Goal: Task Accomplishment & Management: Use online tool/utility

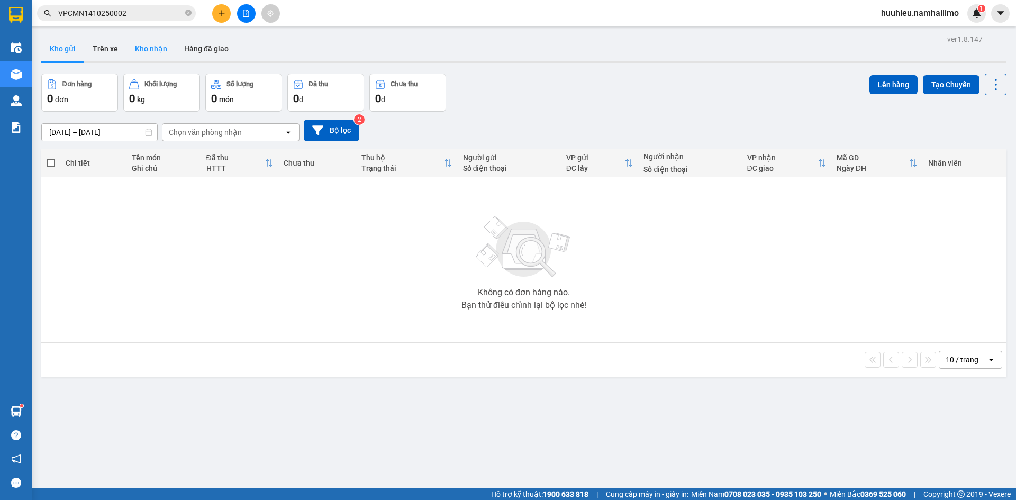
click at [144, 49] on button "Kho nhận" at bounding box center [150, 48] width 49 height 25
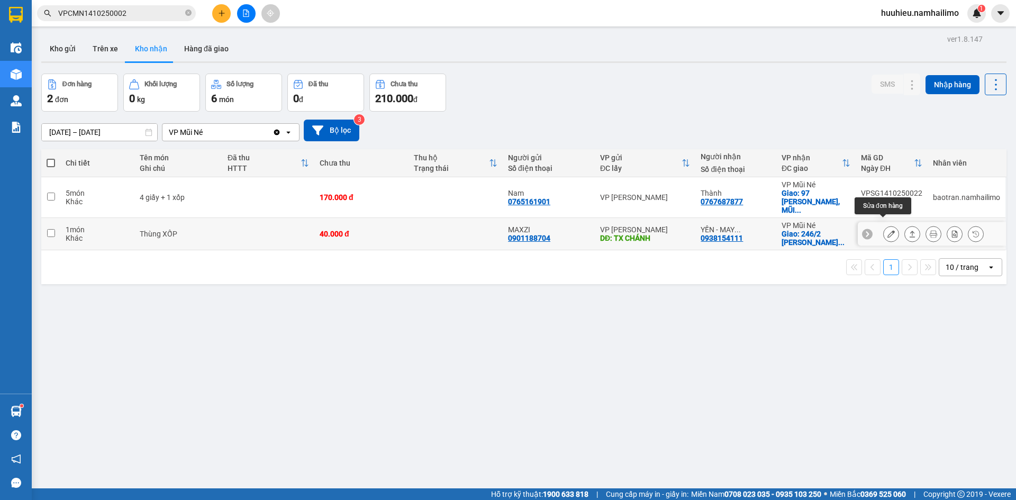
click at [887, 230] on icon at bounding box center [890, 233] width 7 height 7
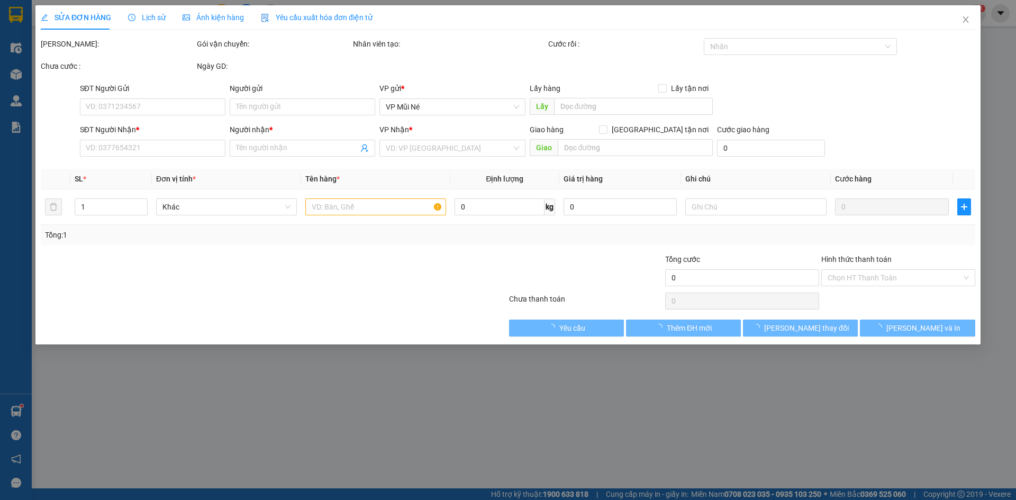
type input "0901188704"
type input "MAXZI"
type input "TX CHÁNH"
type input "0938154111"
type input "YẾN - MAY BUNGALOW"
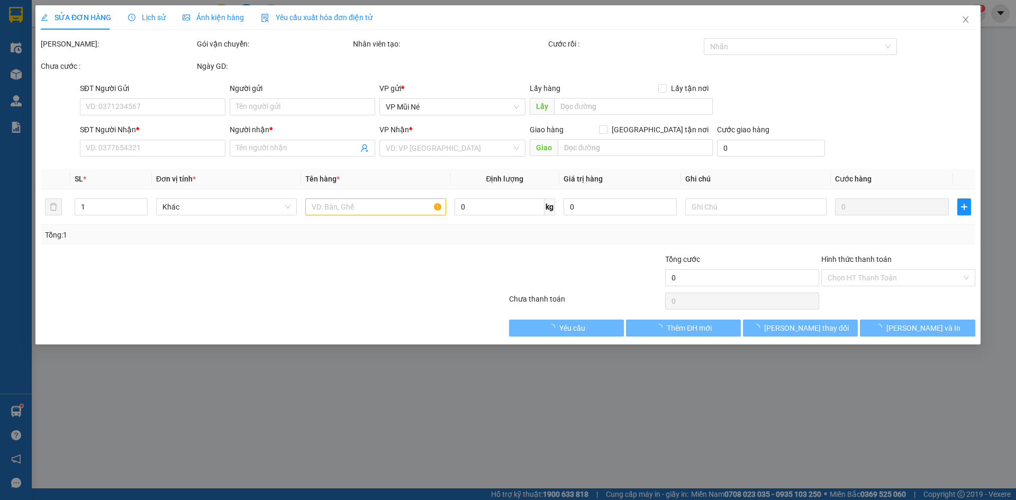
checkbox input "true"
type input "246/2 [PERSON_NAME], MŨI NÉ"
type input "40.000"
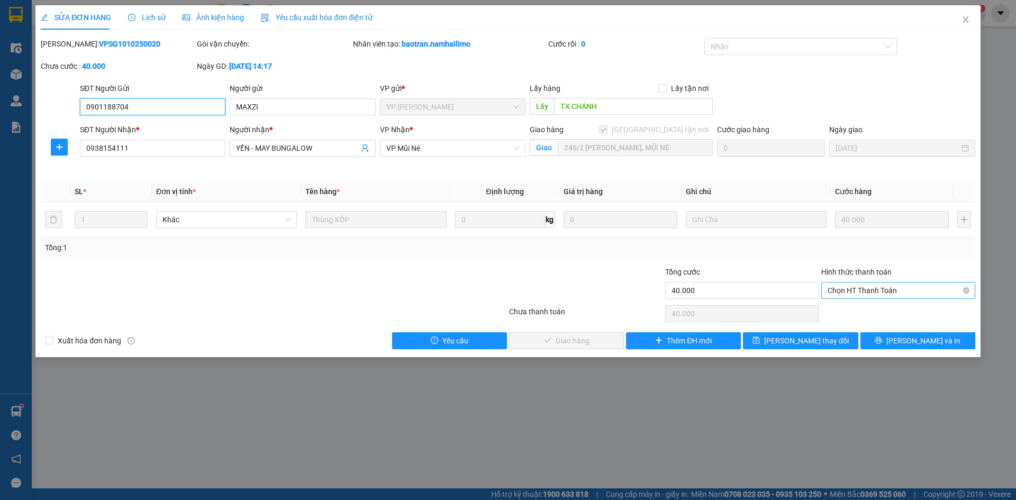
click at [856, 287] on span "Chọn HT Thanh Toán" at bounding box center [897, 291] width 141 height 16
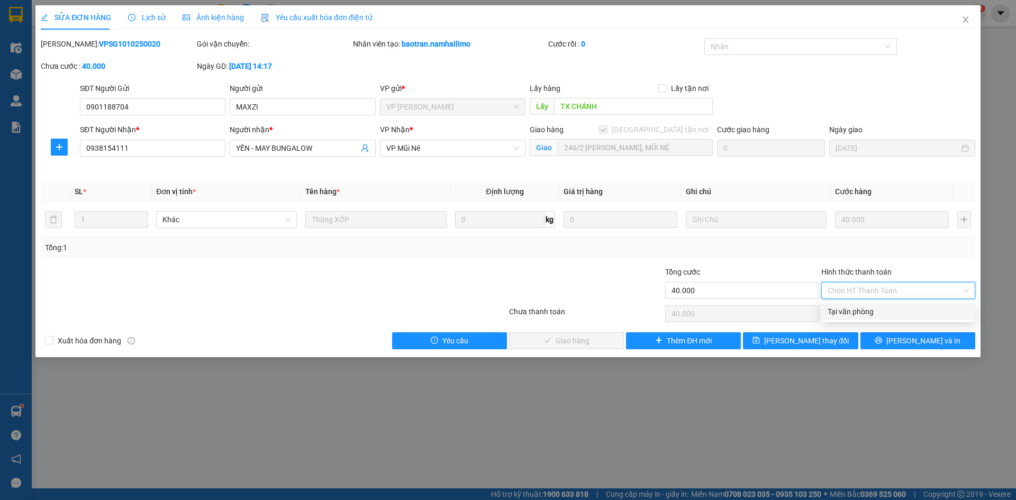
click at [859, 305] on div "Tại văn phòng" at bounding box center [898, 311] width 154 height 17
type input "0"
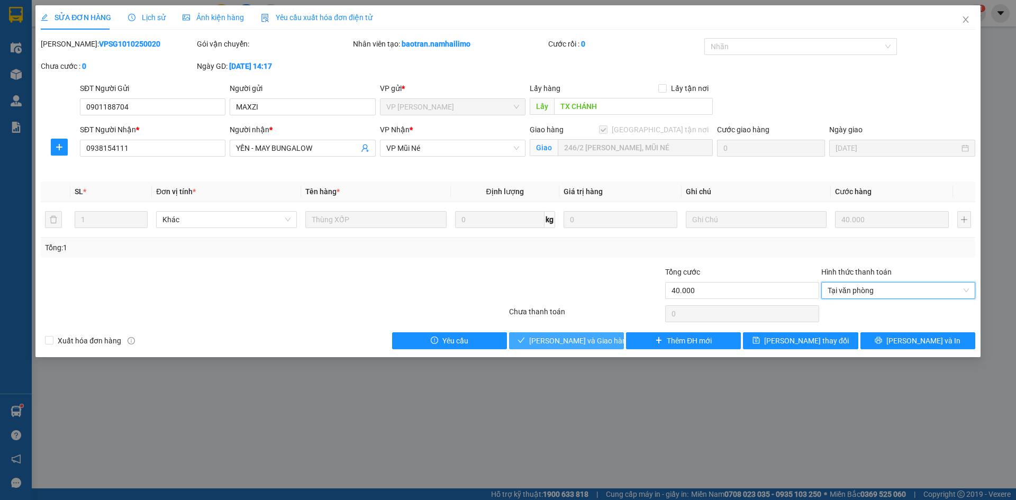
click at [587, 349] on button "[PERSON_NAME] và Giao hàng" at bounding box center [566, 340] width 115 height 17
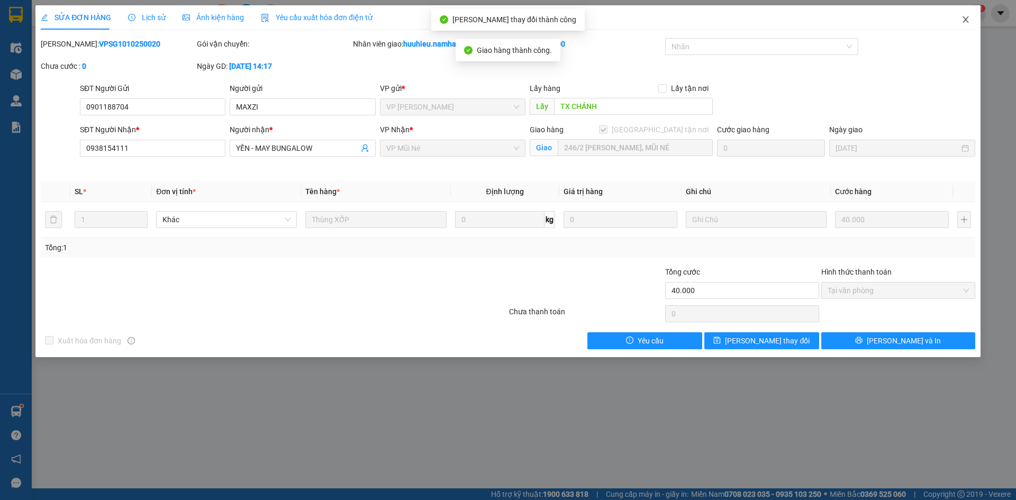
click at [964, 14] on span "Close" at bounding box center [966, 20] width 30 height 30
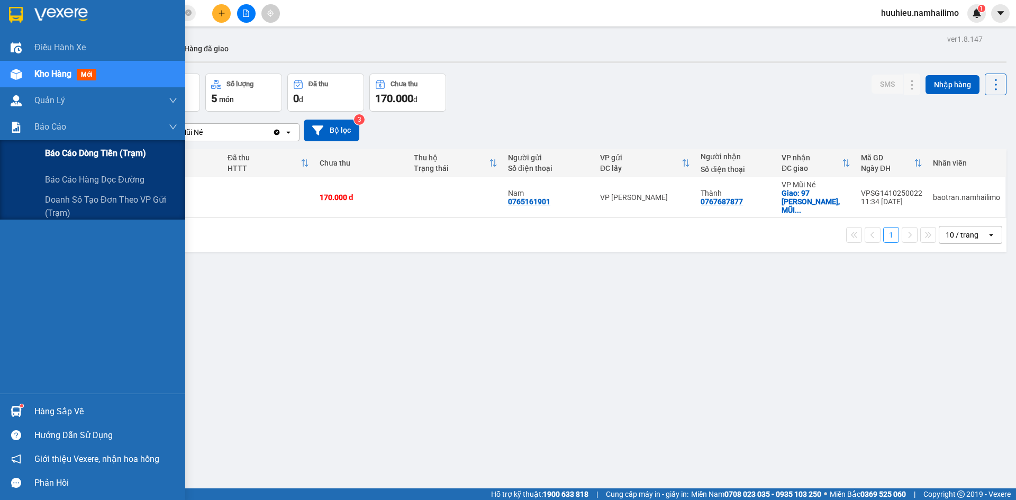
click at [65, 153] on span "Báo cáo dòng tiền (trạm)" at bounding box center [95, 153] width 101 height 13
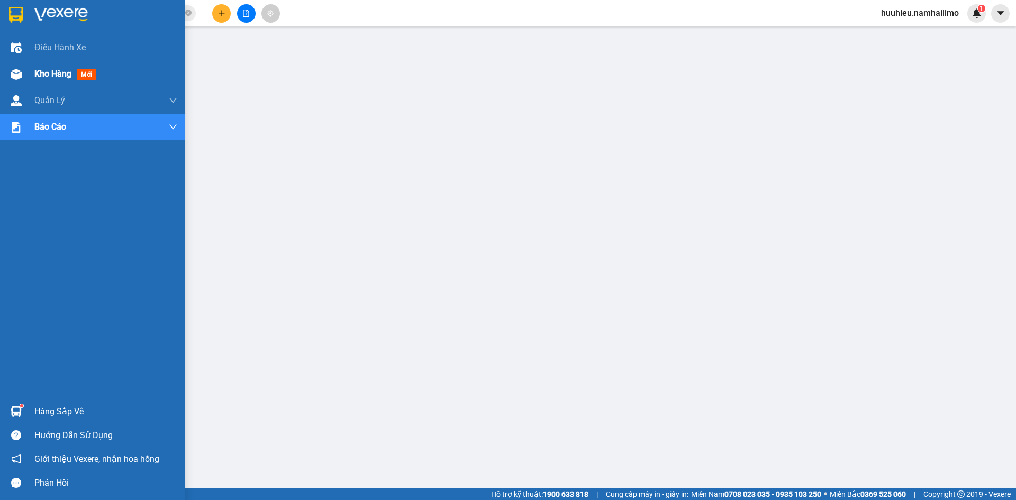
click at [40, 70] on span "Kho hàng" at bounding box center [52, 74] width 37 height 10
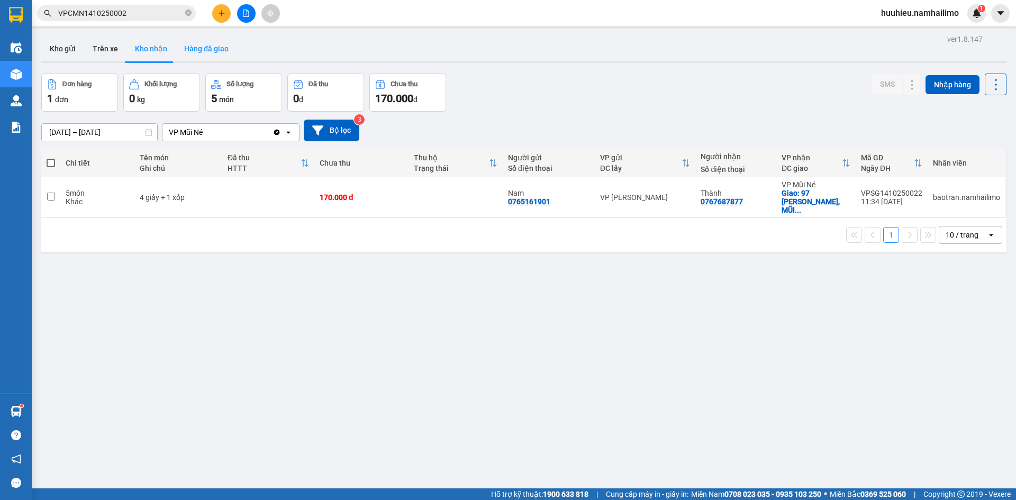
click at [208, 52] on button "Hàng đã giao" at bounding box center [206, 48] width 61 height 25
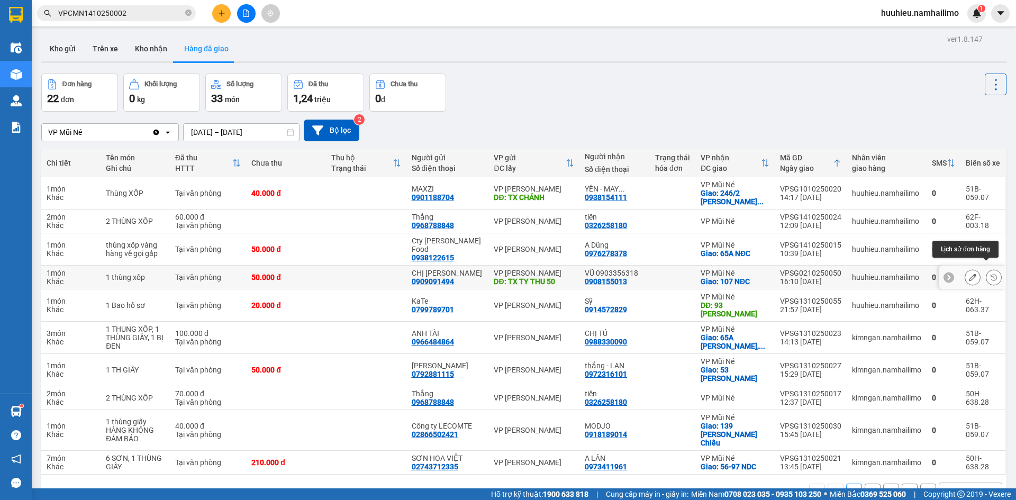
click at [990, 274] on icon at bounding box center [993, 277] width 7 height 7
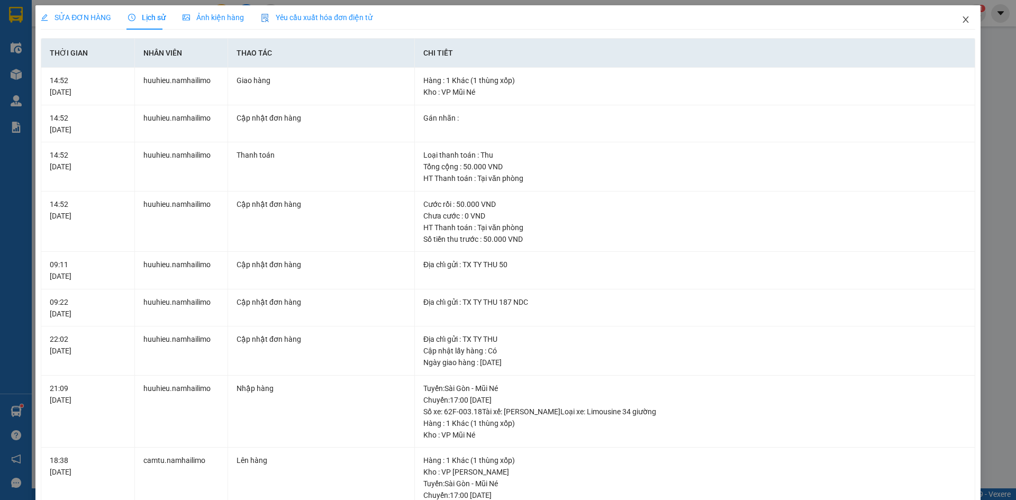
click at [962, 21] on icon "close" at bounding box center [965, 19] width 6 height 6
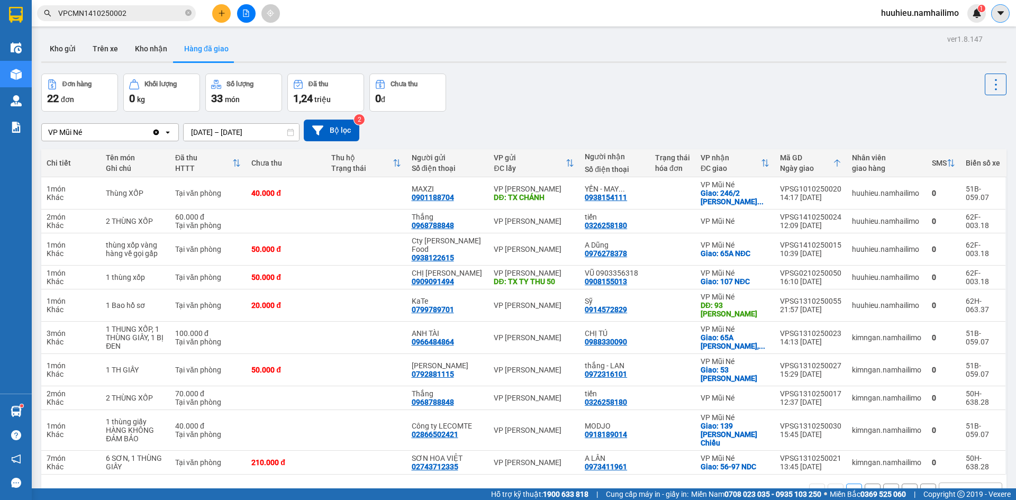
click at [996, 17] on icon "caret-down" at bounding box center [1001, 13] width 10 height 10
drag, startPoint x: 958, startPoint y: 72, endPoint x: 909, endPoint y: 71, distance: 49.2
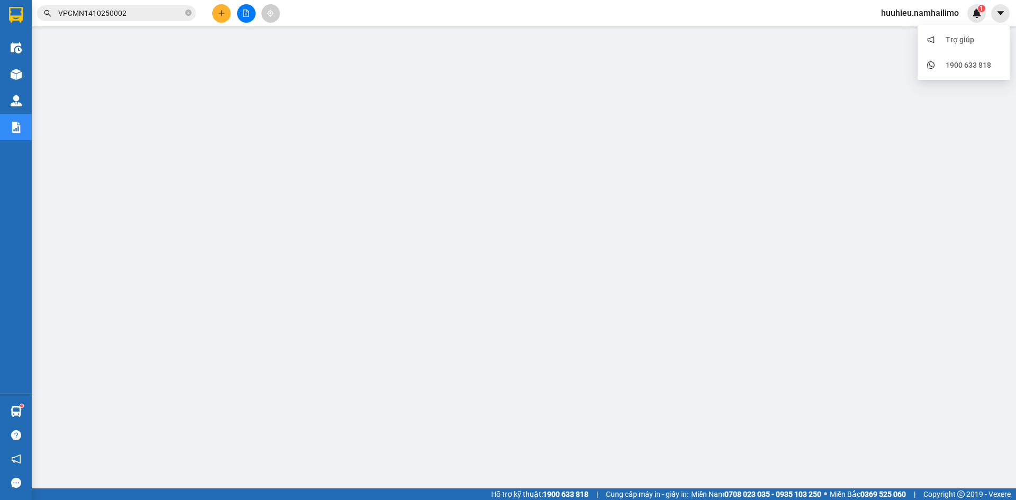
click at [918, 22] on div "huuhieu.namhailimo 1" at bounding box center [928, 13] width 113 height 19
click at [920, 15] on span "huuhieu.namhailimo" at bounding box center [919, 12] width 95 height 13
click at [904, 29] on span "Đăng xuất" at bounding box center [924, 33] width 72 height 12
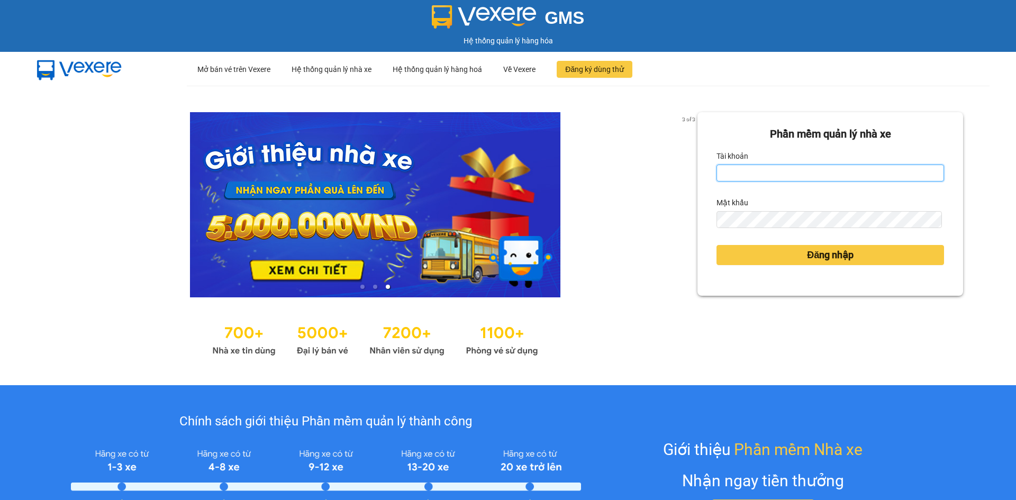
click at [743, 173] on input "Tài khoản" at bounding box center [830, 173] width 228 height 17
type input "tan.namhailimo"
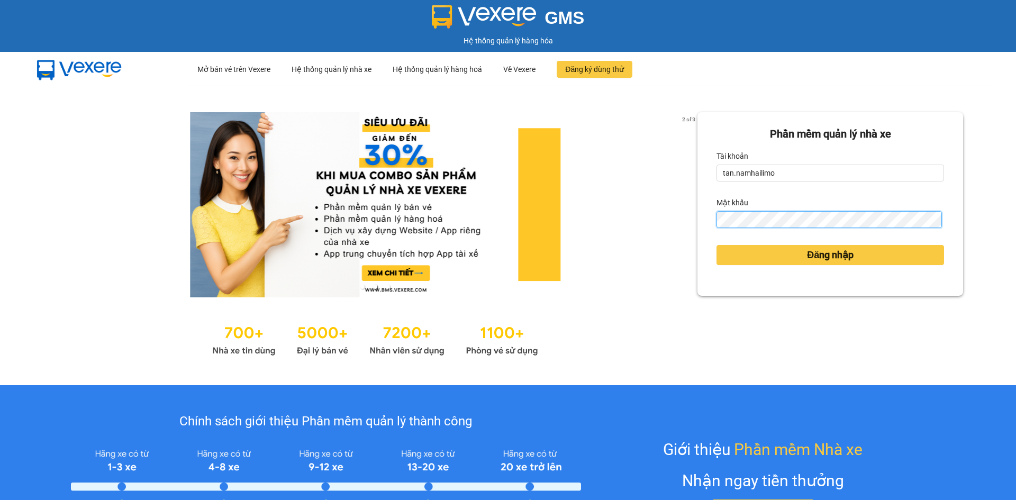
click at [716, 245] on button "Đăng nhập" at bounding box center [830, 255] width 228 height 20
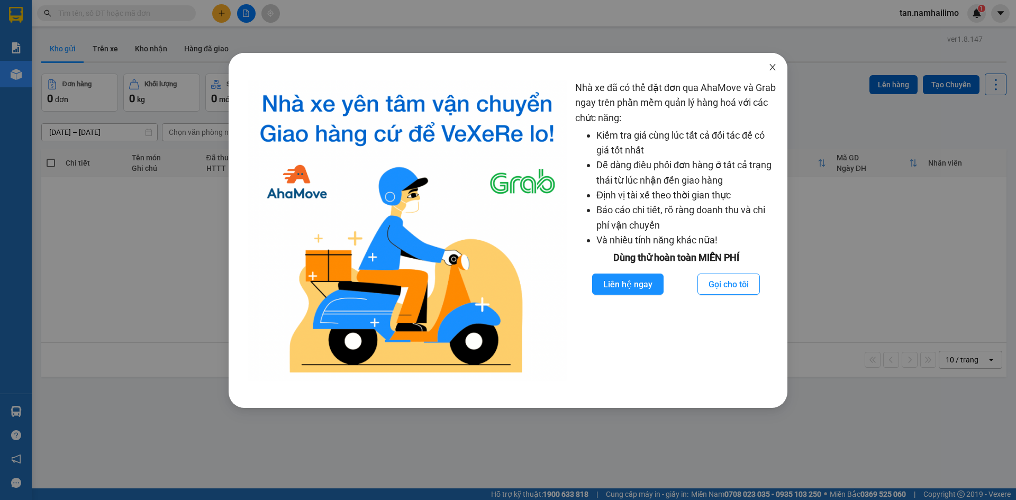
click at [767, 69] on span "Close" at bounding box center [773, 68] width 30 height 30
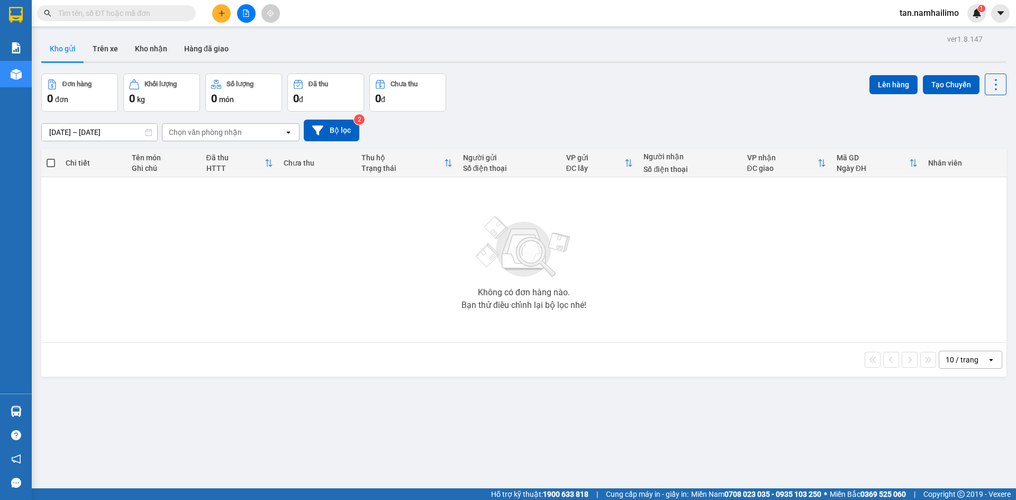
click at [251, 15] on button at bounding box center [246, 13] width 19 height 19
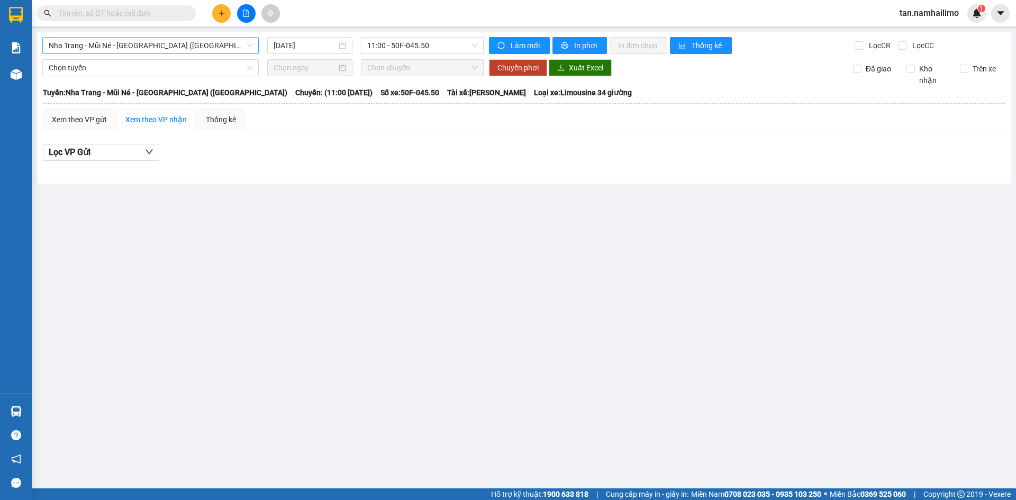
click at [167, 44] on span "Nha Trang - Mũi Né - Sài Gòn (Sáng)" at bounding box center [151, 46] width 204 height 16
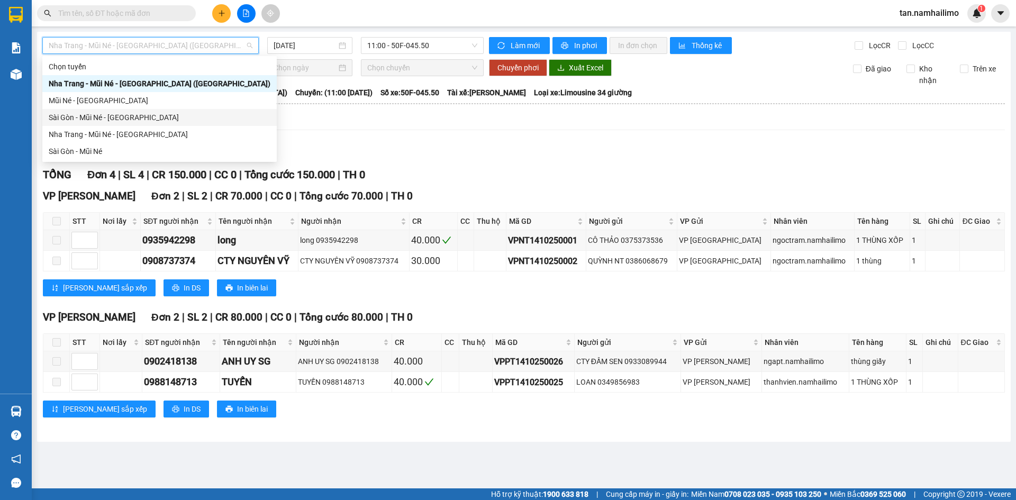
click at [86, 119] on div "Sài Gòn - Mũi Né - Nha Trang" at bounding box center [160, 118] width 222 height 12
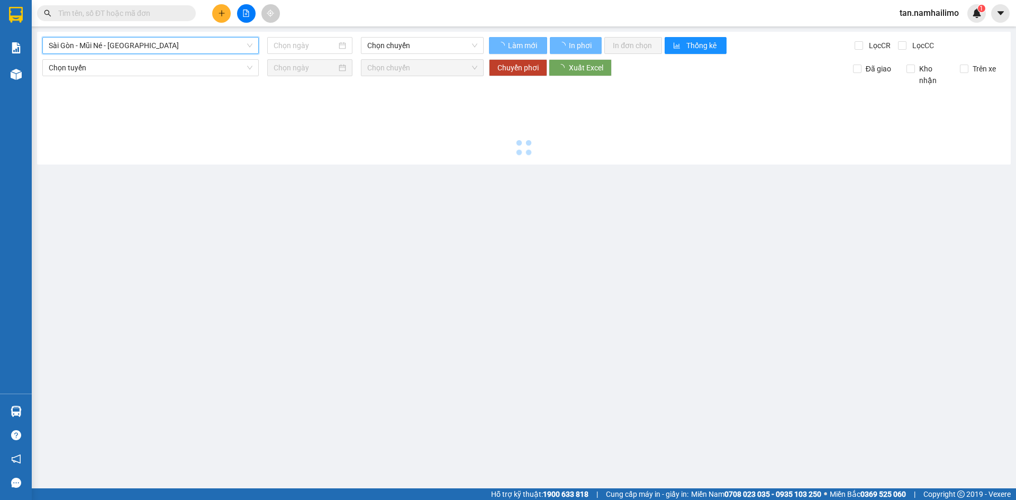
type input "[DATE]"
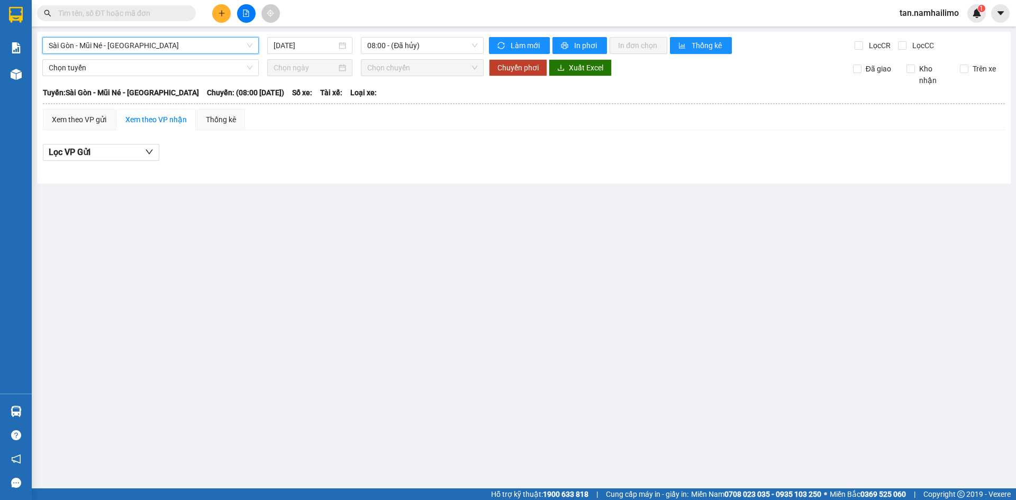
click at [140, 45] on span "Sài Gòn - Mũi Né - Nha Trang" at bounding box center [151, 46] width 204 height 16
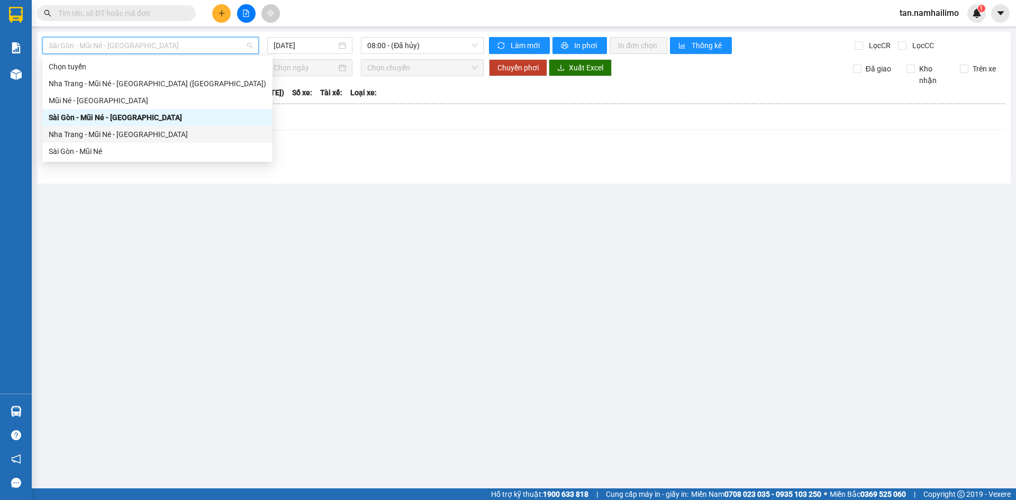
click at [91, 128] on div "Nha Trang - Mũi Né - Sài Gòn" at bounding box center [157, 134] width 230 height 17
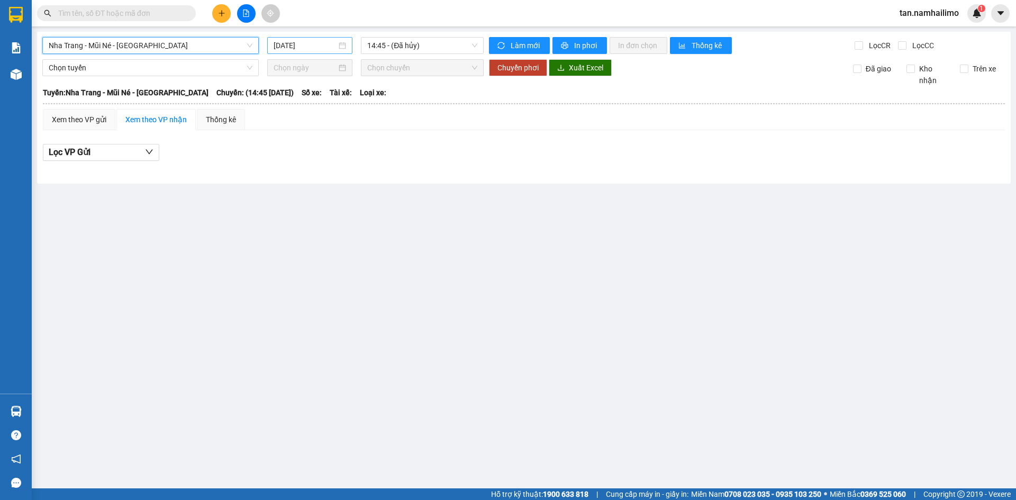
click at [324, 43] on input "[DATE]" at bounding box center [305, 46] width 63 height 12
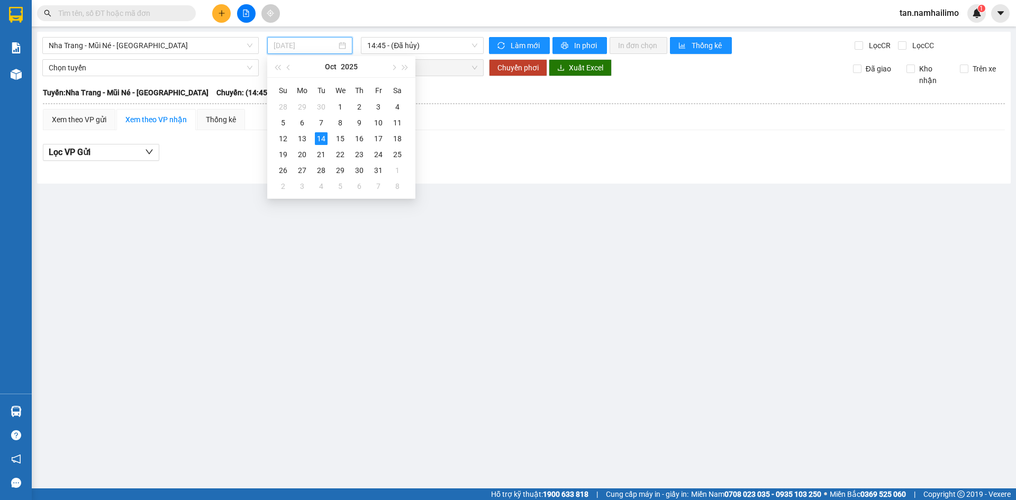
type input "[DATE]"
click at [429, 48] on span "14:45 - (Đã hủy)" at bounding box center [422, 46] width 110 height 16
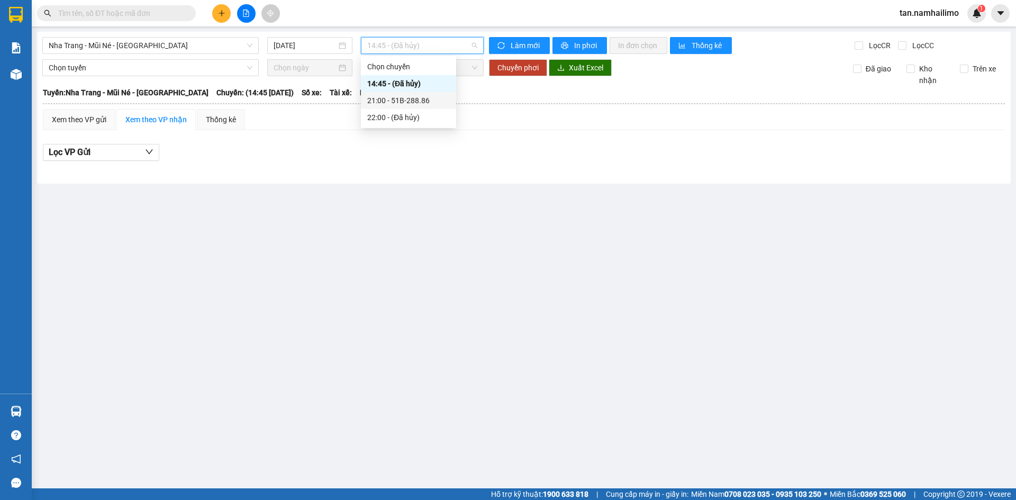
click at [428, 105] on div "21:00 - 51B-288.86" at bounding box center [408, 101] width 83 height 12
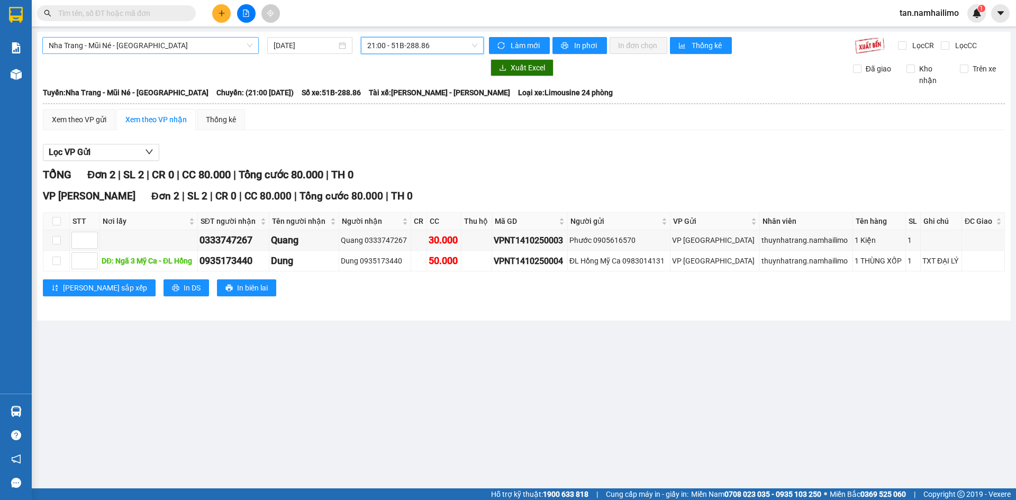
click at [130, 37] on div "Nha Trang - Mũi Né - Sài Gòn" at bounding box center [150, 45] width 216 height 17
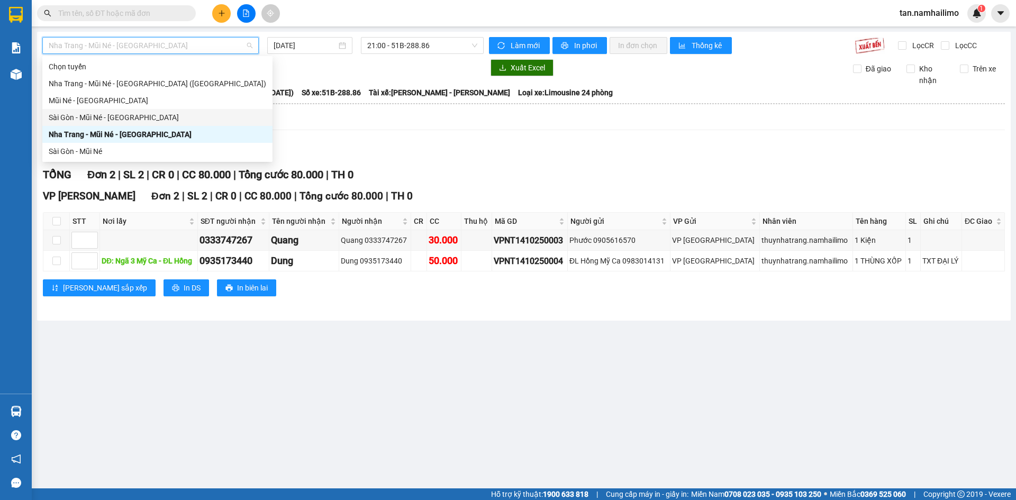
click at [109, 115] on div "Sài Gòn - Mũi Né - Nha Trang" at bounding box center [157, 118] width 217 height 12
type input "[DATE]"
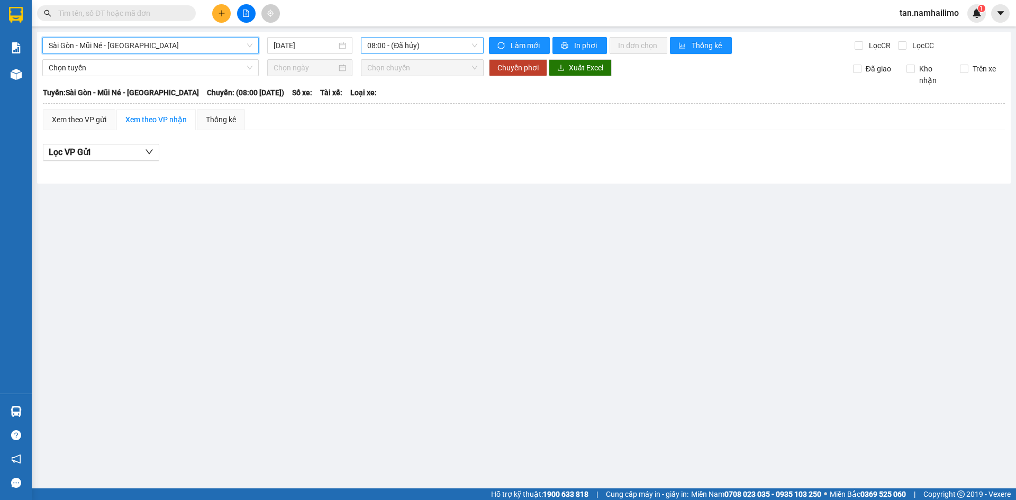
click at [435, 46] on span "08:00 - (Đã hủy)" at bounding box center [422, 46] width 110 height 16
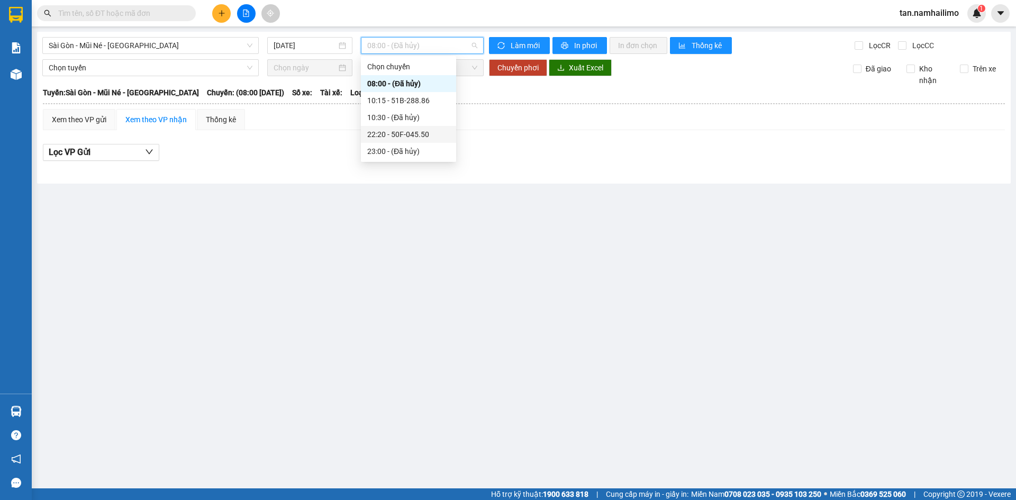
click at [430, 136] on div "22:20 - 50F-045.50" at bounding box center [408, 135] width 83 height 12
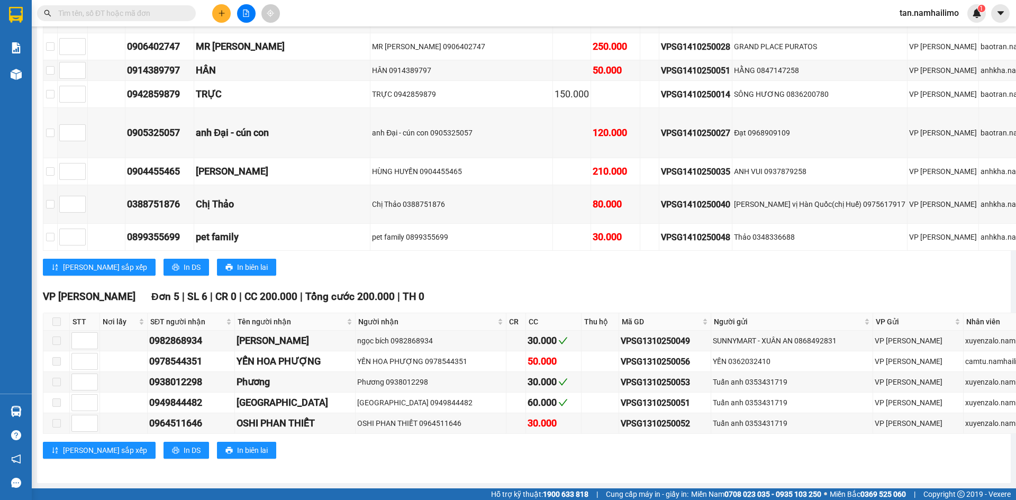
scroll to position [449, 0]
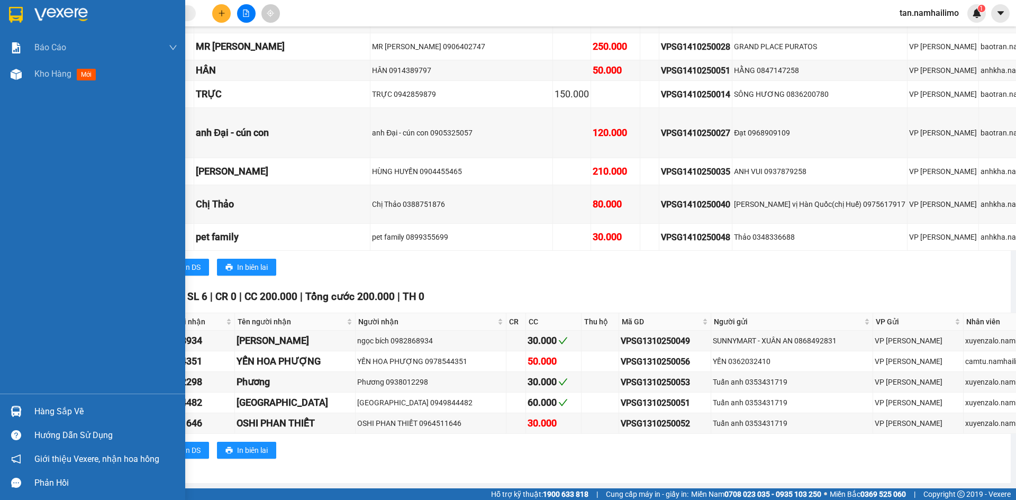
click at [15, 14] on img at bounding box center [16, 15] width 14 height 16
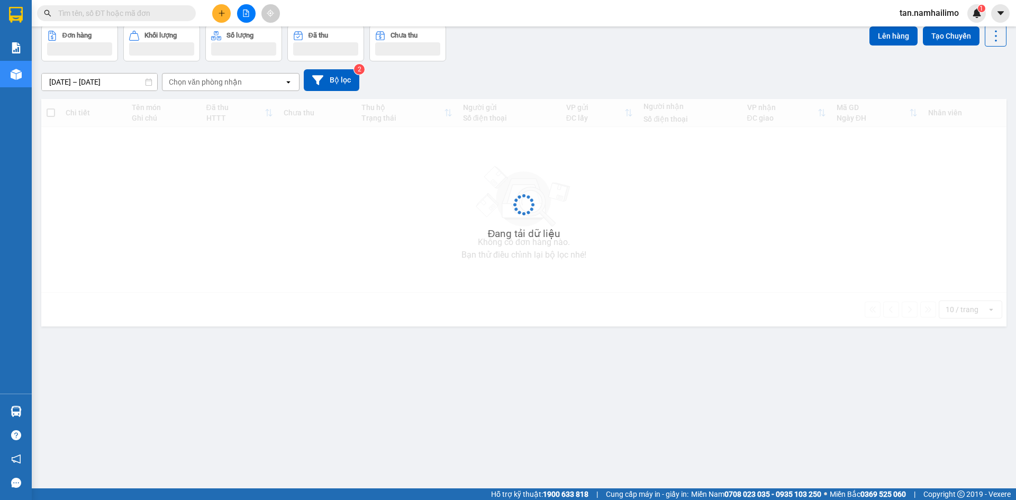
scroll to position [49, 0]
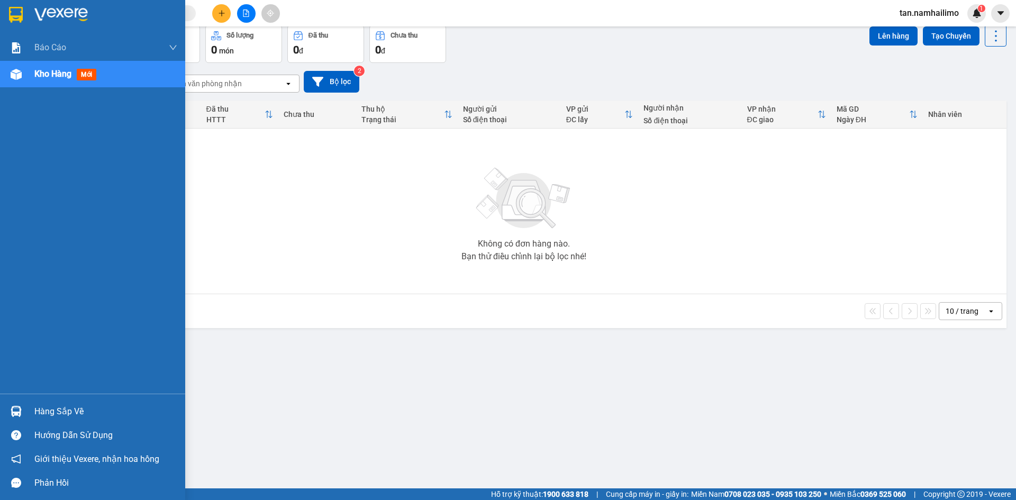
click at [9, 15] on img at bounding box center [16, 15] width 14 height 16
